Goal: Information Seeking & Learning: Learn about a topic

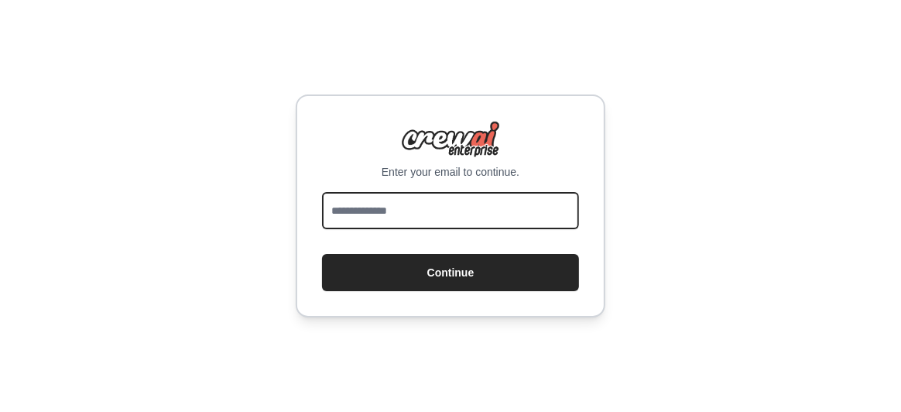
click at [399, 215] on input "email" at bounding box center [450, 210] width 257 height 37
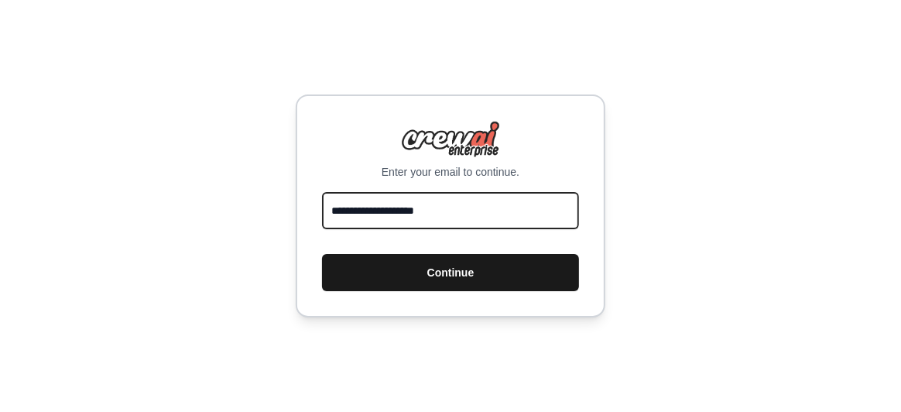
type input "**********"
click at [444, 263] on button "Continue" at bounding box center [450, 272] width 257 height 37
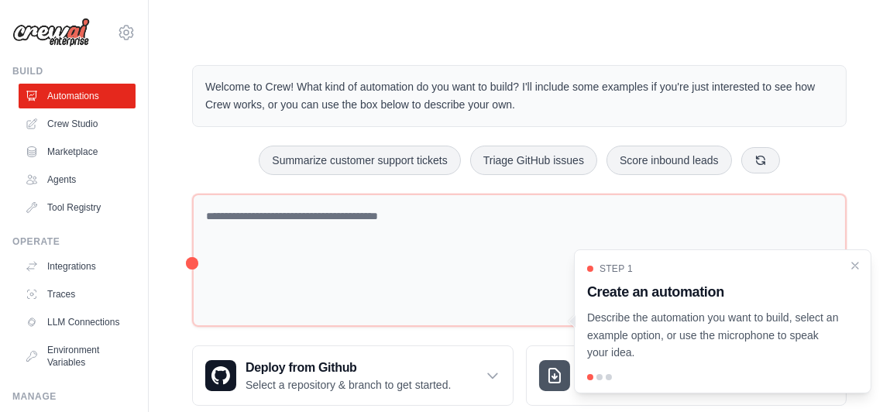
scroll to position [31, 0]
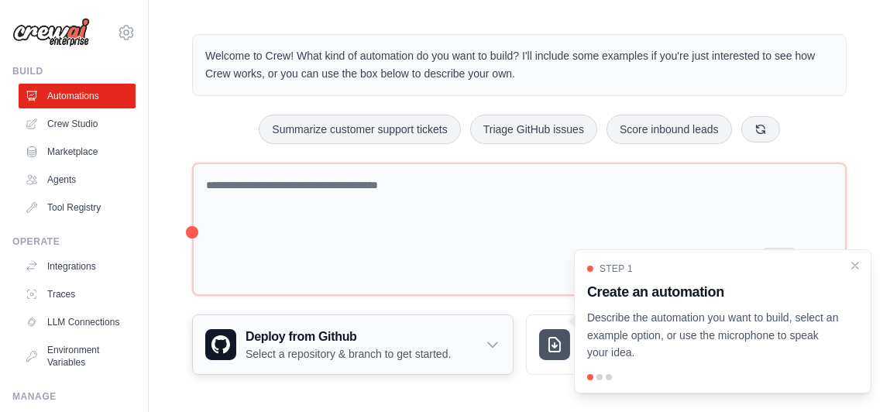
click at [496, 342] on icon at bounding box center [492, 344] width 15 height 15
click at [366, 346] on p "Select a repository & branch to get started." at bounding box center [347, 353] width 205 height 15
click at [853, 263] on icon "Close walkthrough" at bounding box center [855, 264] width 7 height 7
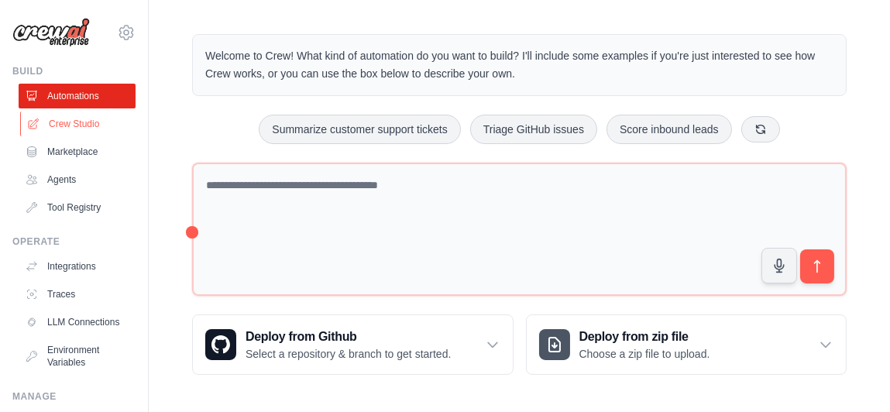
click at [90, 123] on link "Crew Studio" at bounding box center [78, 124] width 117 height 25
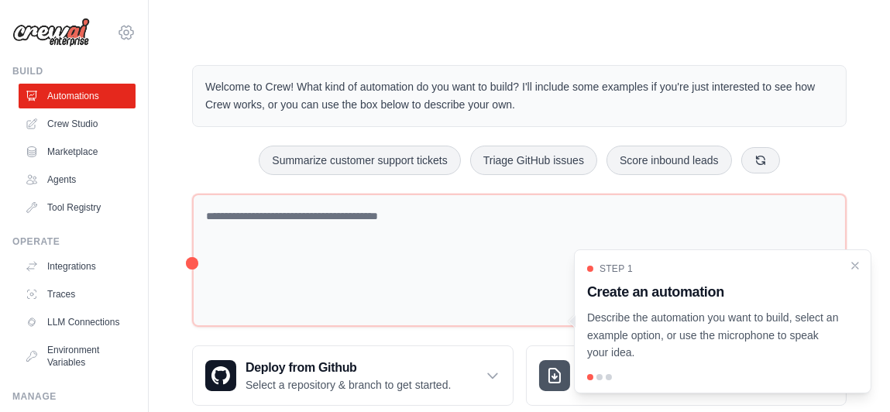
click at [117, 33] on icon at bounding box center [126, 32] width 19 height 19
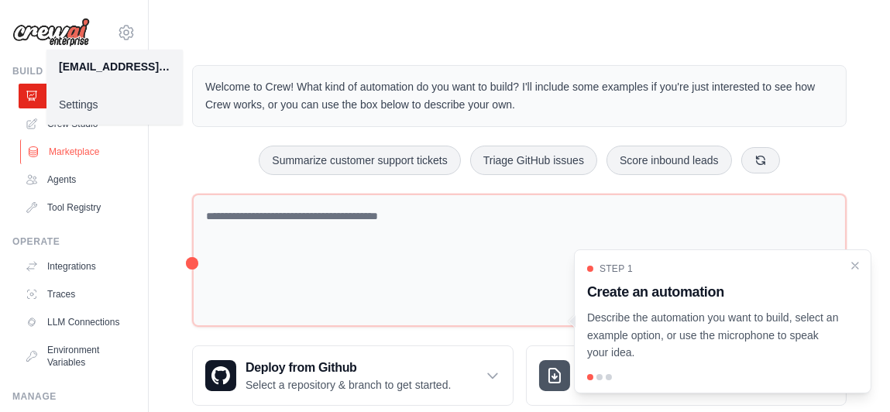
click at [63, 151] on link "Marketplace" at bounding box center [78, 151] width 117 height 25
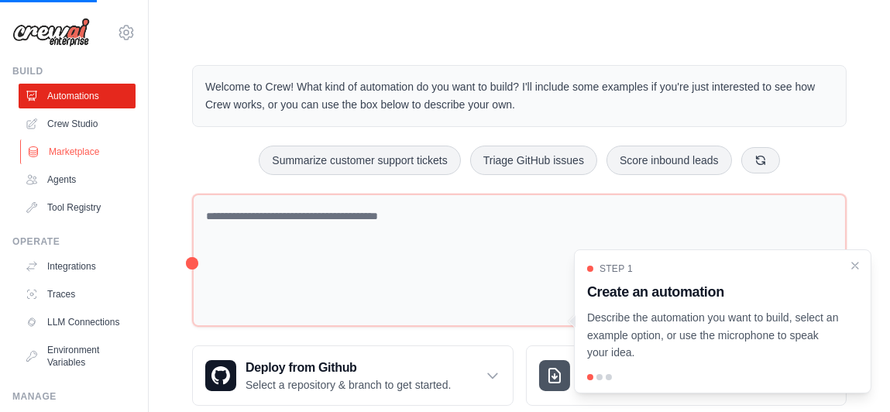
click at [63, 151] on link "Marketplace" at bounding box center [78, 151] width 117 height 25
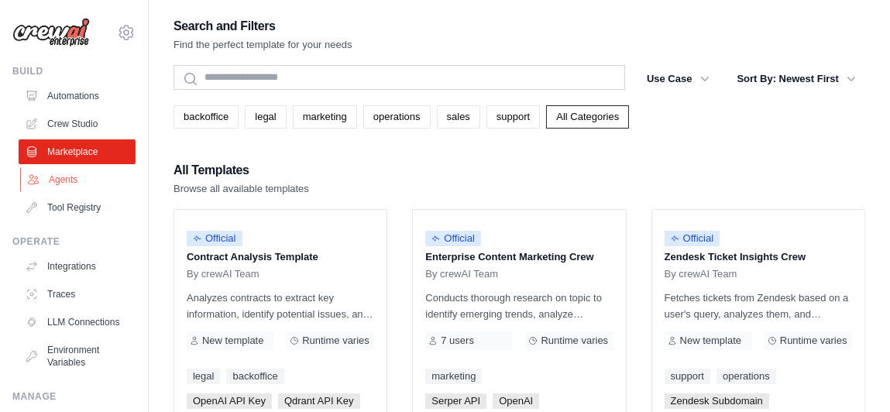
click at [67, 182] on link "Agents" at bounding box center [78, 179] width 117 height 25
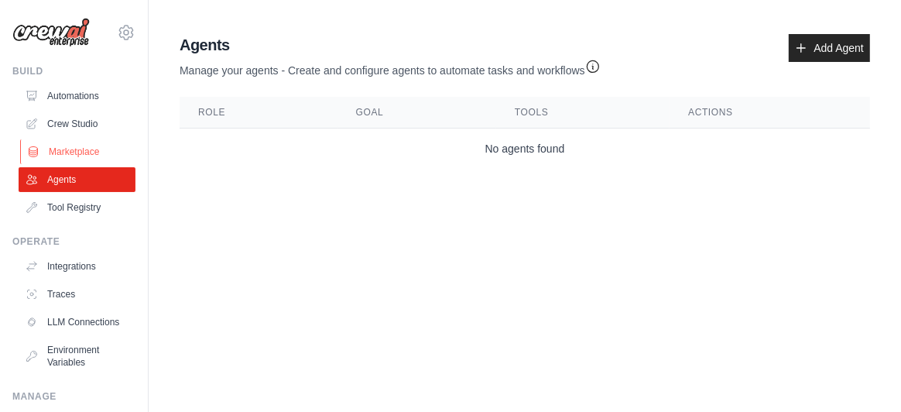
click at [71, 156] on link "Marketplace" at bounding box center [78, 151] width 117 height 25
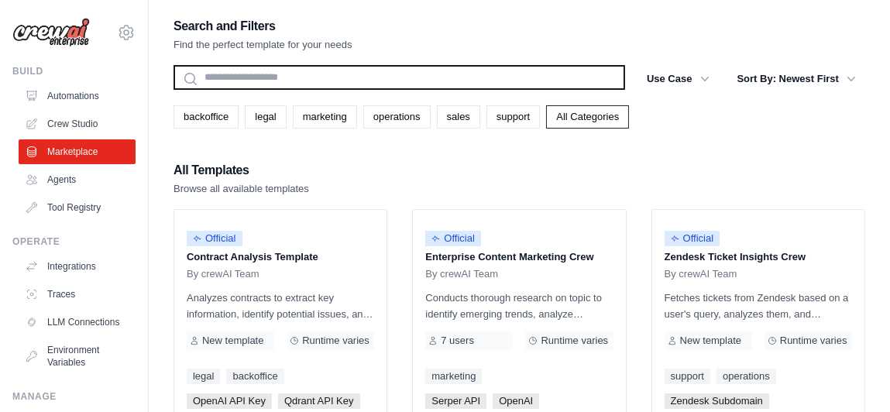
click at [226, 80] on input "text" at bounding box center [398, 77] width 451 height 25
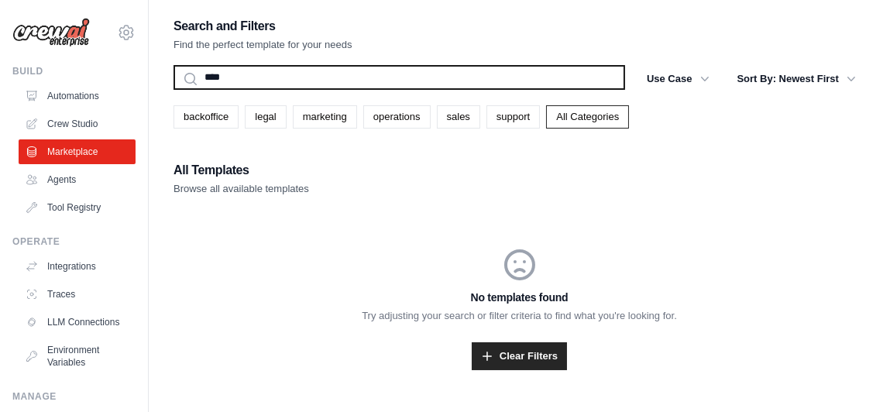
click at [173, 89] on button "Search" at bounding box center [173, 89] width 1 height 1
type input "*"
type input "**"
click at [226, 80] on input "***" at bounding box center [398, 77] width 451 height 25
type input "*"
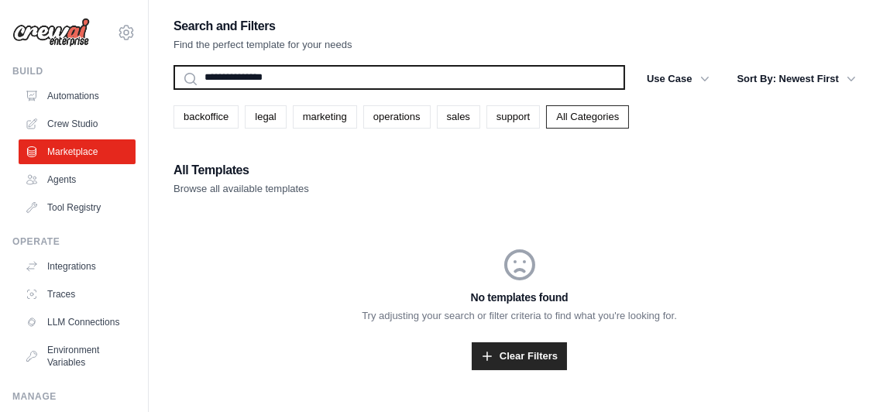
type input "**********"
click at [173, 89] on button "Search" at bounding box center [173, 89] width 1 height 1
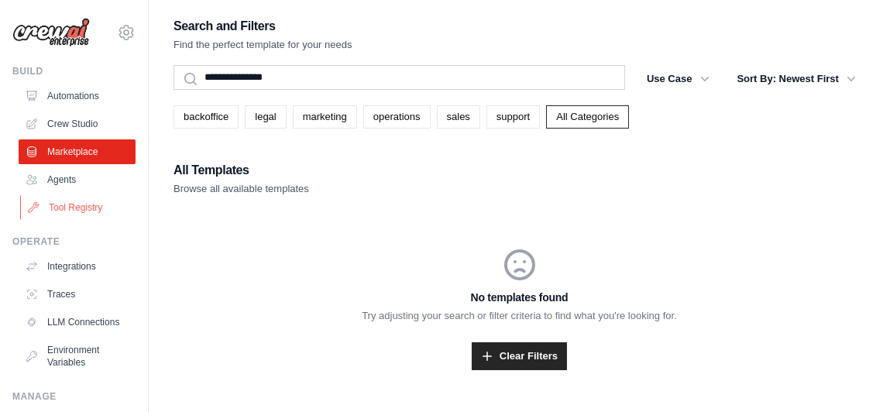
click at [76, 201] on link "Tool Registry" at bounding box center [78, 207] width 117 height 25
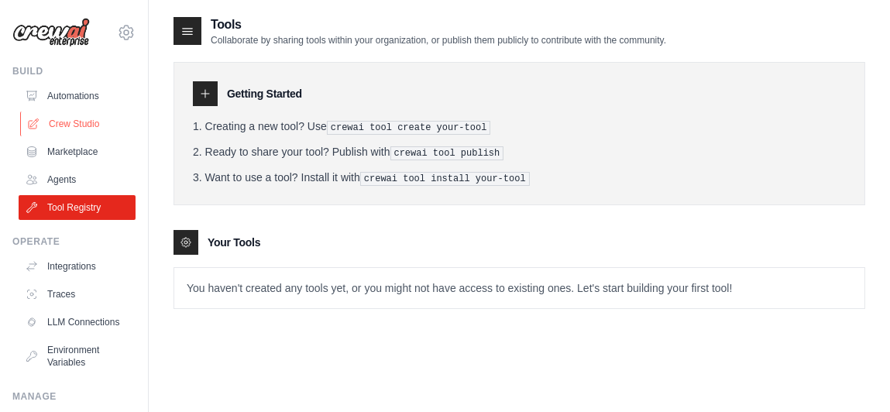
click at [81, 125] on link "Crew Studio" at bounding box center [78, 124] width 117 height 25
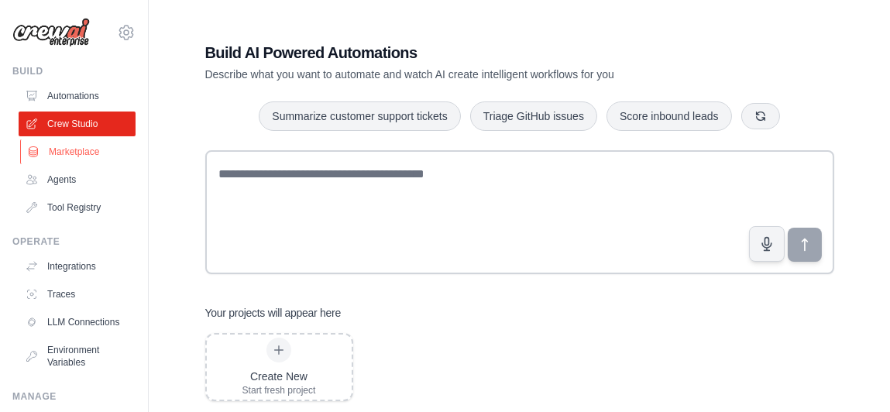
click at [84, 156] on link "Marketplace" at bounding box center [78, 151] width 117 height 25
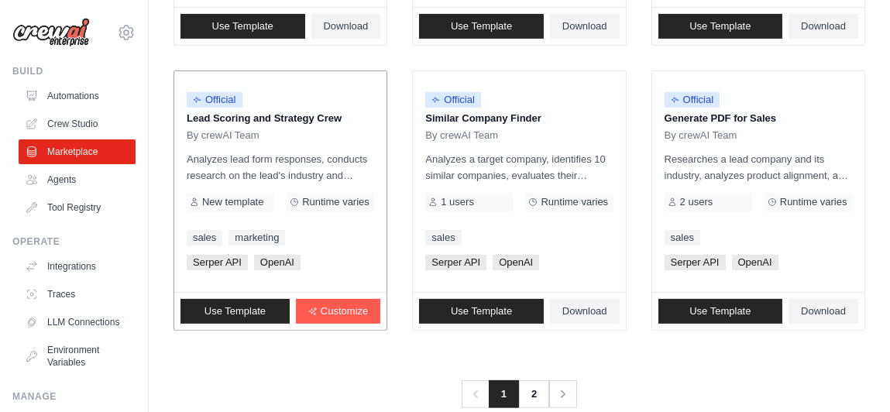
scroll to position [1037, 0]
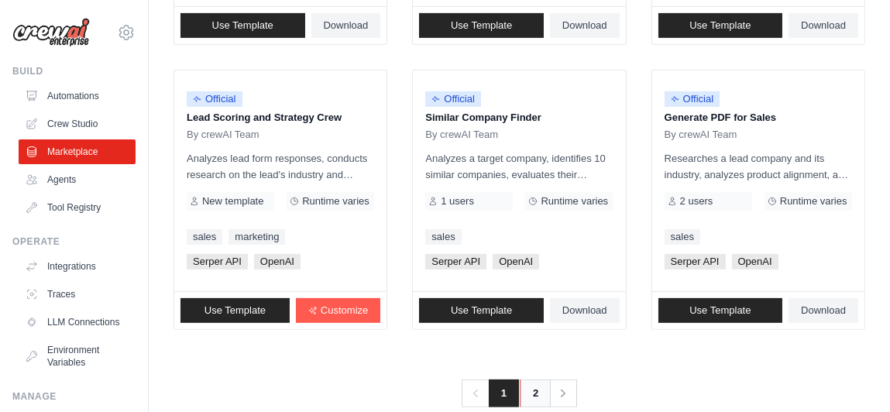
click at [532, 381] on link "2" at bounding box center [535, 393] width 31 height 28
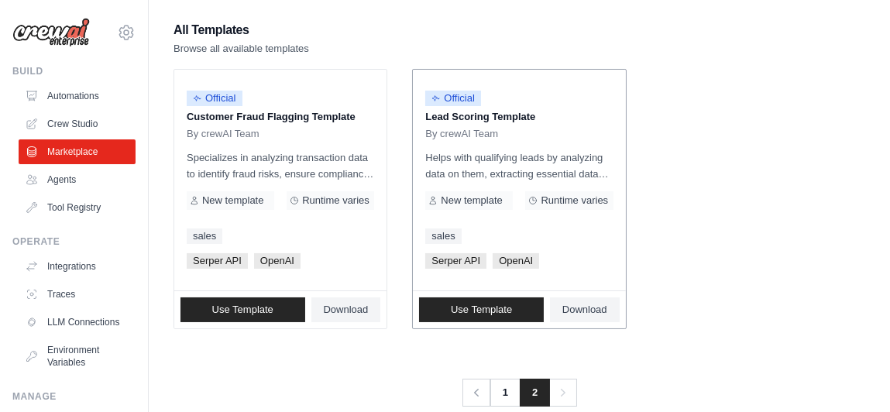
scroll to position [145, 0]
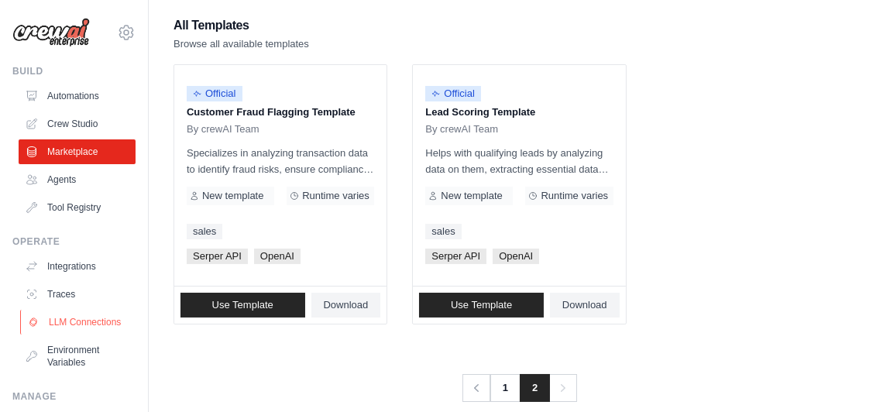
click at [56, 321] on link "LLM Connections" at bounding box center [78, 322] width 117 height 25
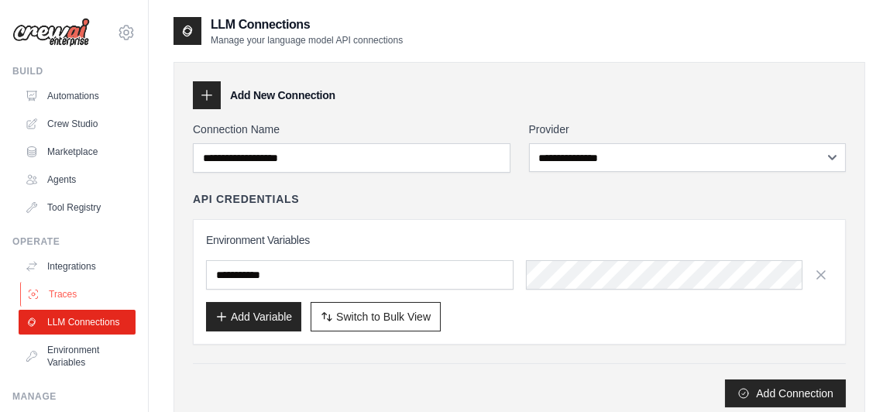
click at [82, 297] on link "Traces" at bounding box center [78, 294] width 117 height 25
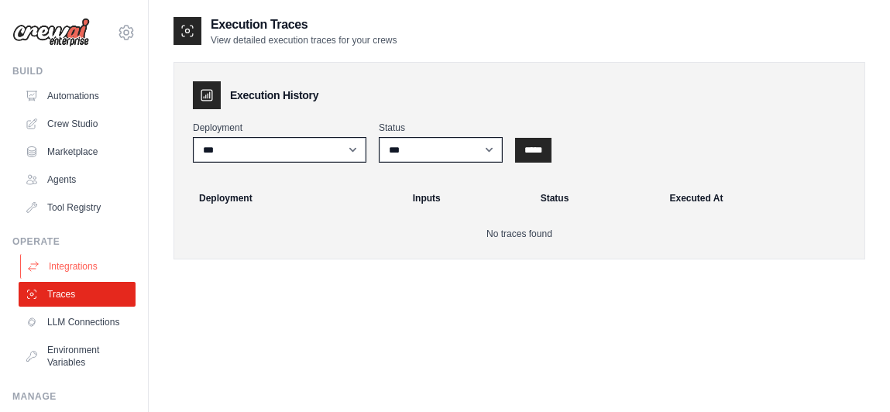
click at [88, 268] on link "Integrations" at bounding box center [78, 266] width 117 height 25
